Goal: Task Accomplishment & Management: Complete application form

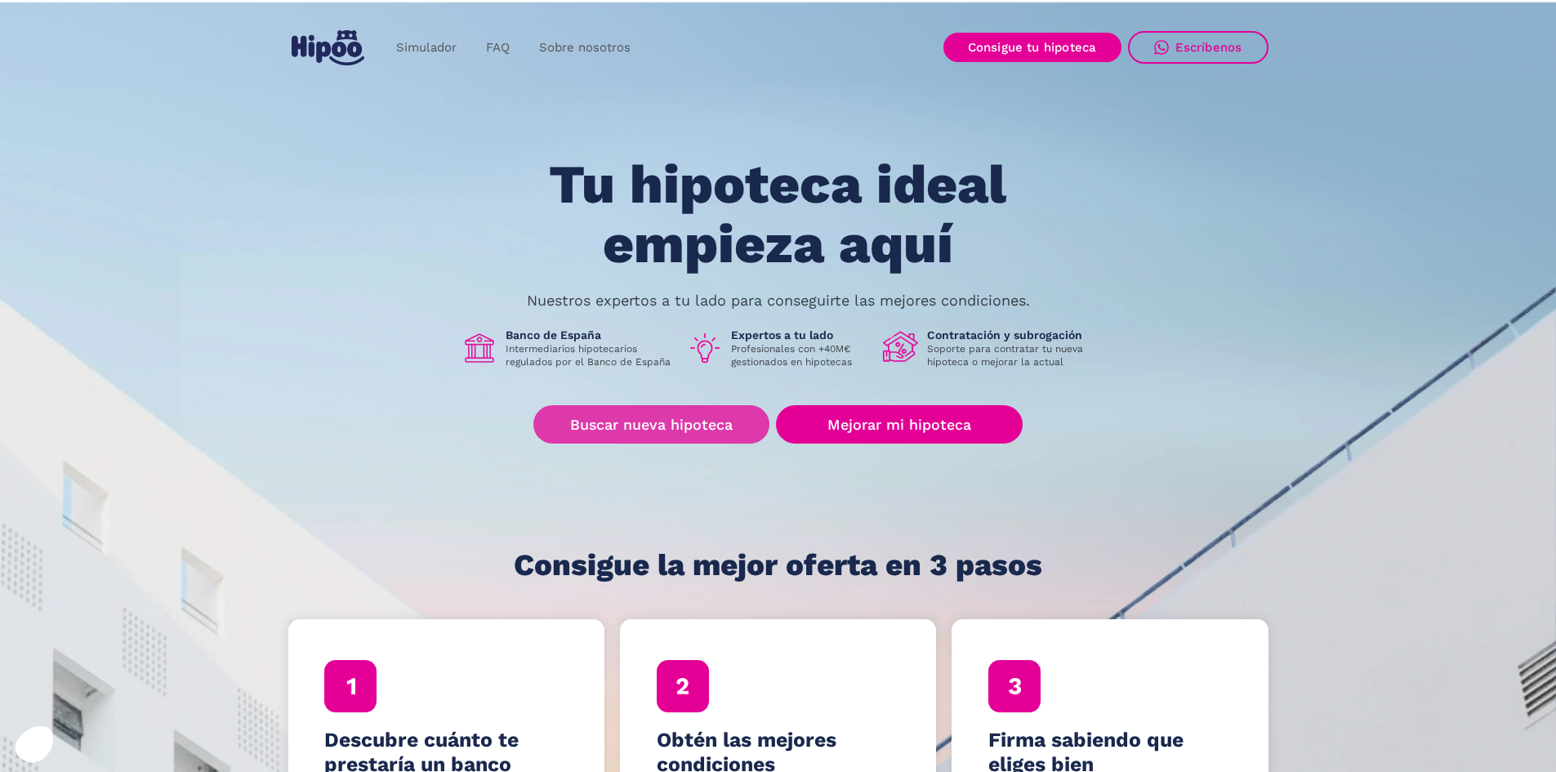
click at [628, 416] on link "Buscar nueva hipoteca" at bounding box center [651, 424] width 236 height 38
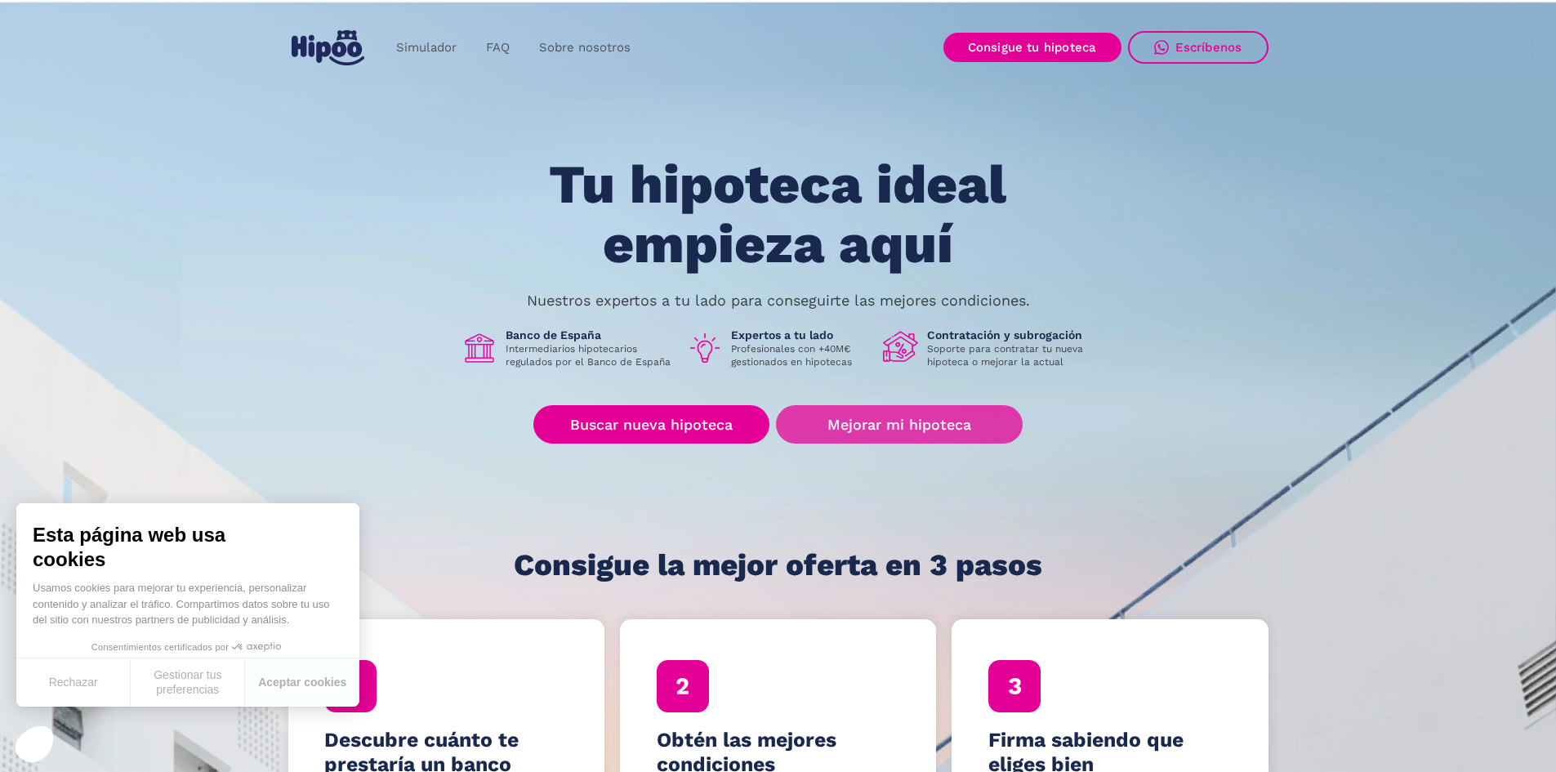
click at [843, 425] on link "Mejorar mi hipoteca" at bounding box center [899, 424] width 246 height 38
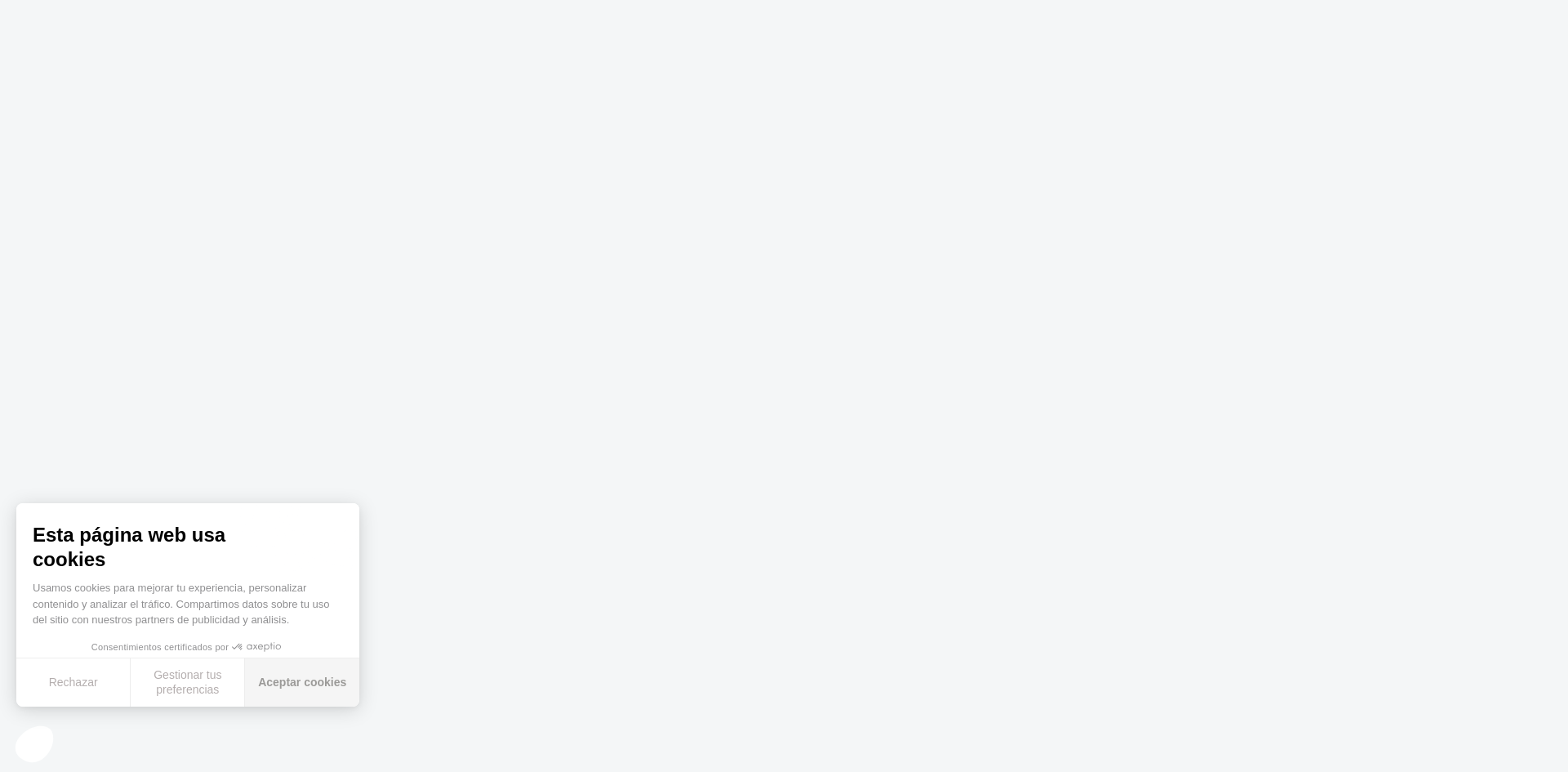
click at [299, 681] on button "Aceptar cookies" at bounding box center [302, 682] width 114 height 48
